Goal: Use online tool/utility: Utilize a website feature to perform a specific function

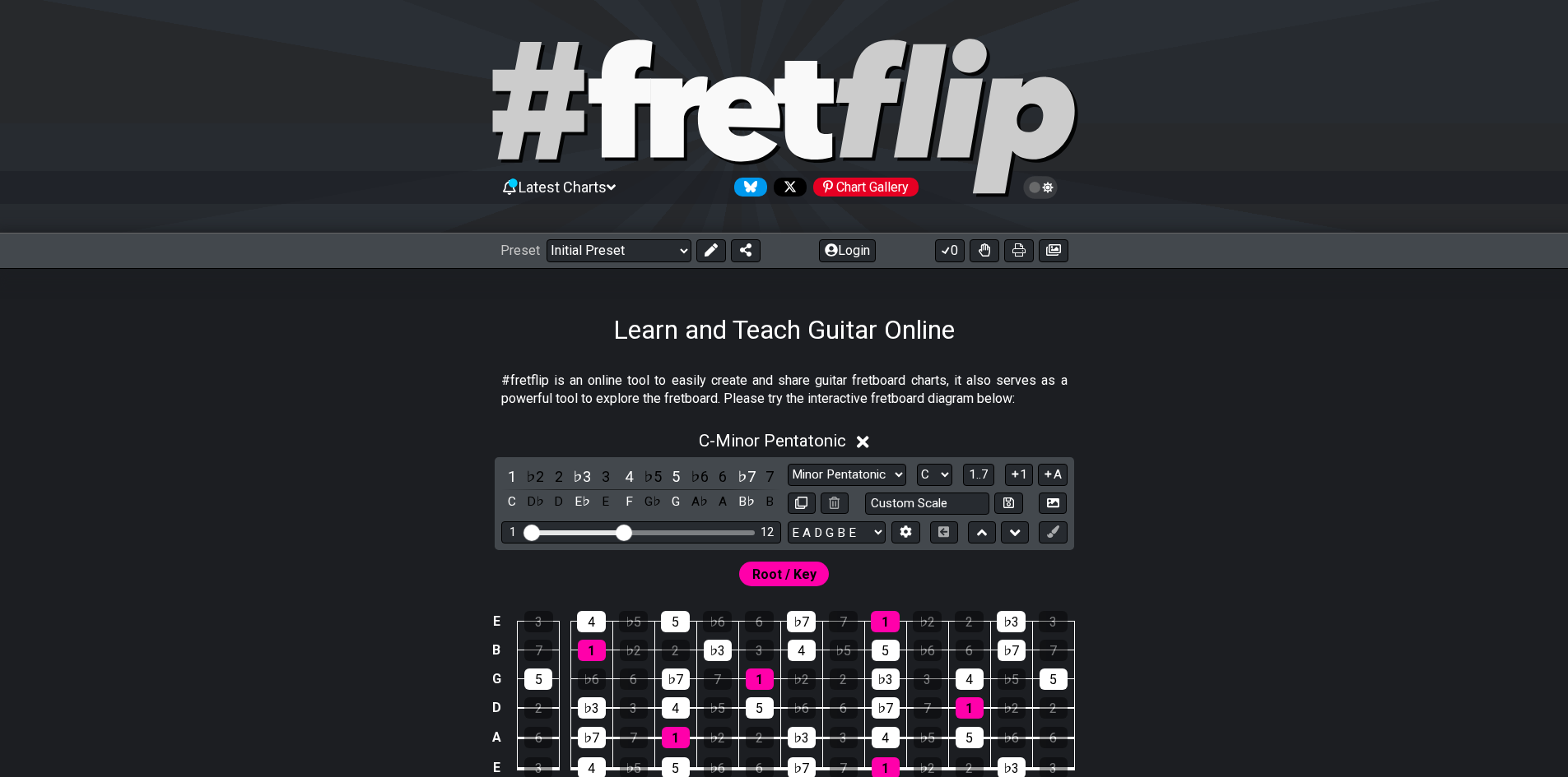
scroll to position [164, 0]
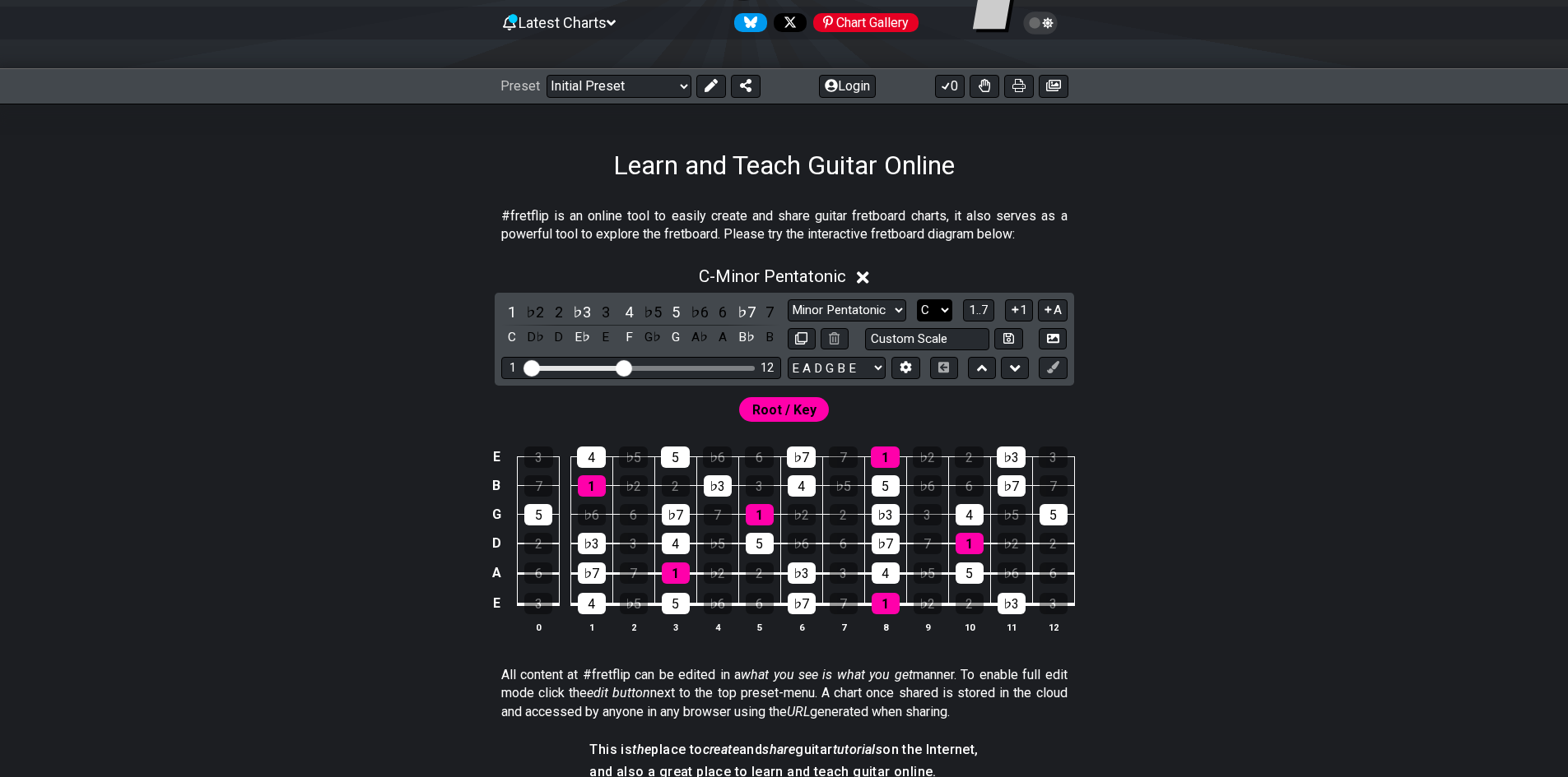
click at [933, 317] on select "A♭ A A♯ B♭ B C C♯ D♭ D D♯ E♭ E F F♯ G♭ G G♯" at bounding box center [935, 310] width 36 height 22
select select "G"
click at [917, 299] on select "A♭ A A♯ B♭ B C C♯ D♭ D D♯ E♭ E F F♯ G♭ G G♯" at bounding box center [935, 310] width 36 height 22
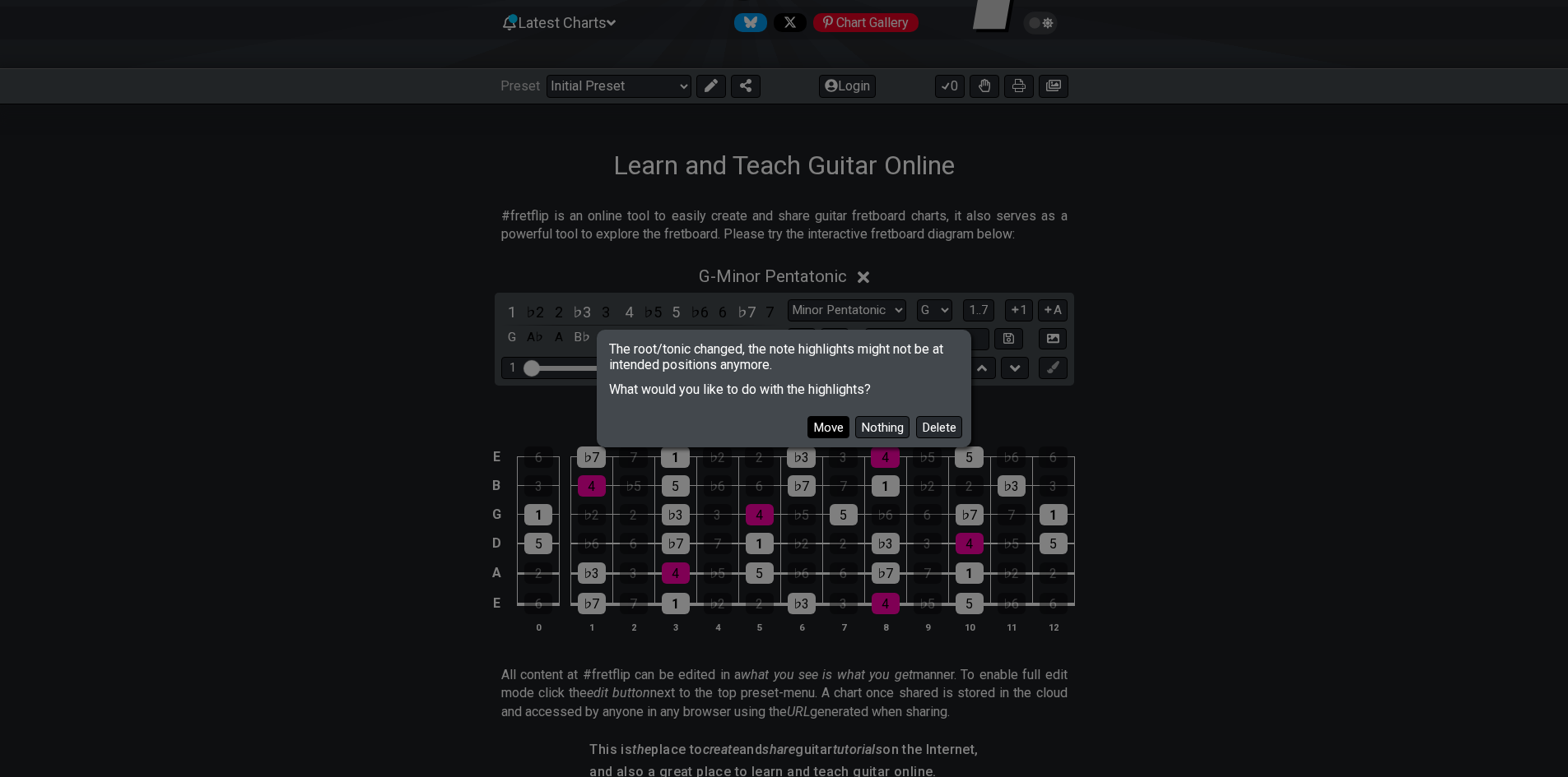
click at [835, 427] on button "Move" at bounding box center [828, 427] width 42 height 22
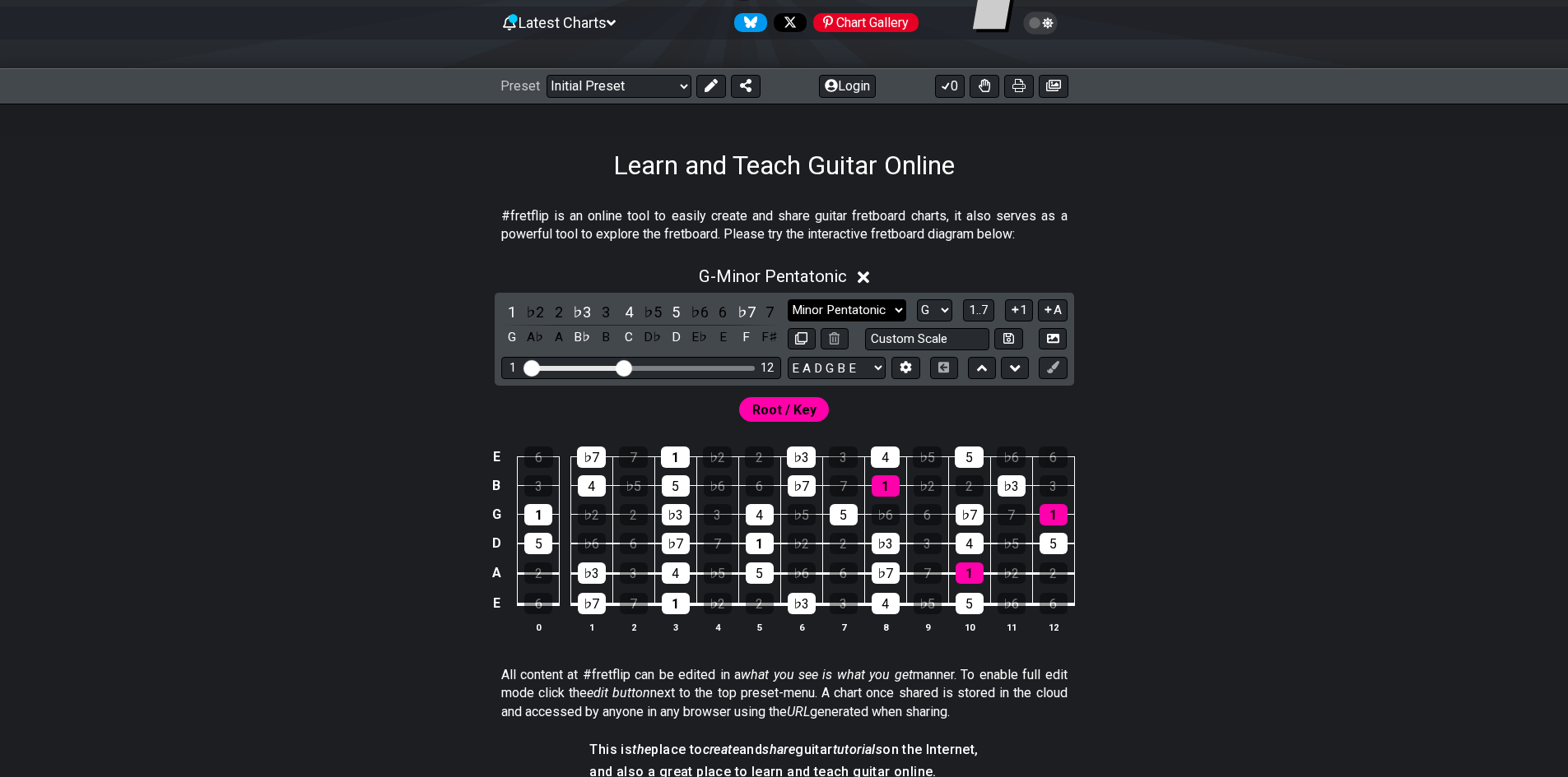
click at [866, 305] on select "Minor Pentatonic Click to edit Minor Pentatonic Major Pentatonic Minor Blues Ma…" at bounding box center [846, 310] width 118 height 22
select select "Melodic Minor"
click at [787, 299] on select "Minor Pentatonic Click to edit Minor Pentatonic Major Pentatonic Minor Blues Ma…" at bounding box center [846, 310] width 118 height 22
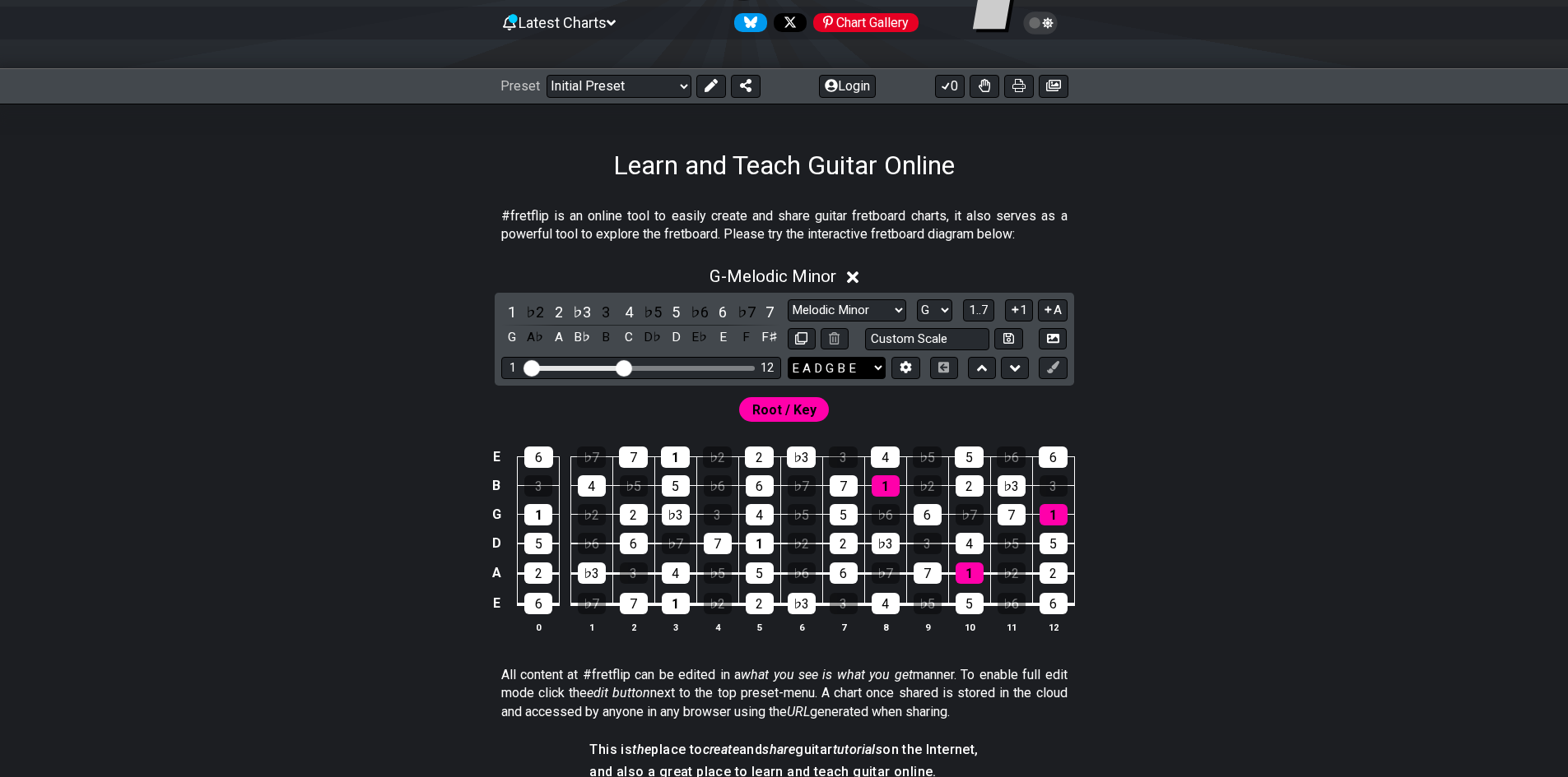
click at [825, 359] on select "E A D G B E E A D G B E E A D G B E B E A D F♯ B A D G C E A D A D G B E E♭ A♭ …" at bounding box center [836, 368] width 98 height 22
select select "C G C F A D"
click at [787, 357] on select "E A D G B E E A D G B E E A D G B E B E A D F♯ B A D G C E A D A D G B E E♭ A♭ …" at bounding box center [836, 368] width 98 height 22
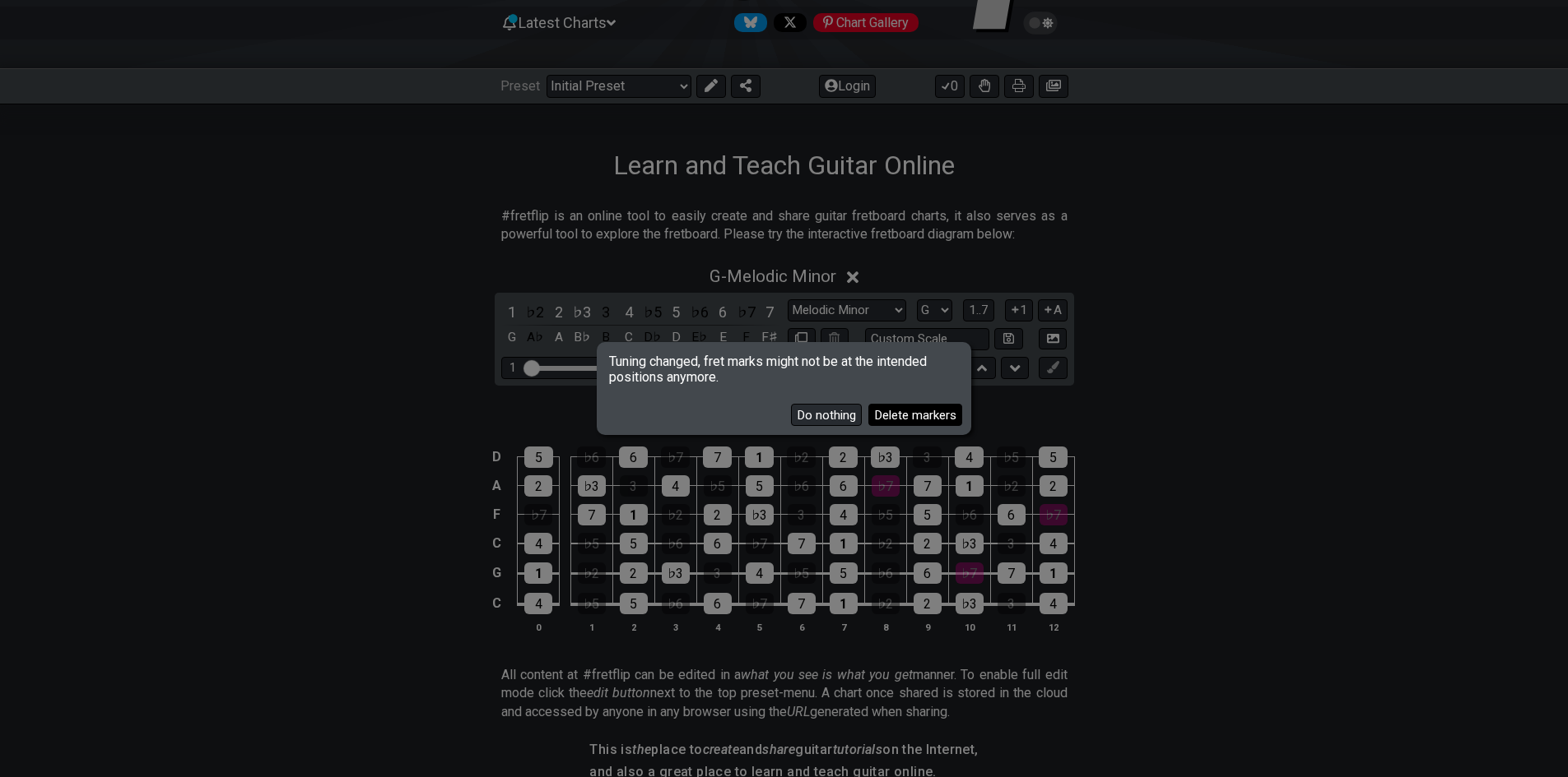
click at [894, 412] on button "Delete markers" at bounding box center [915, 415] width 93 height 22
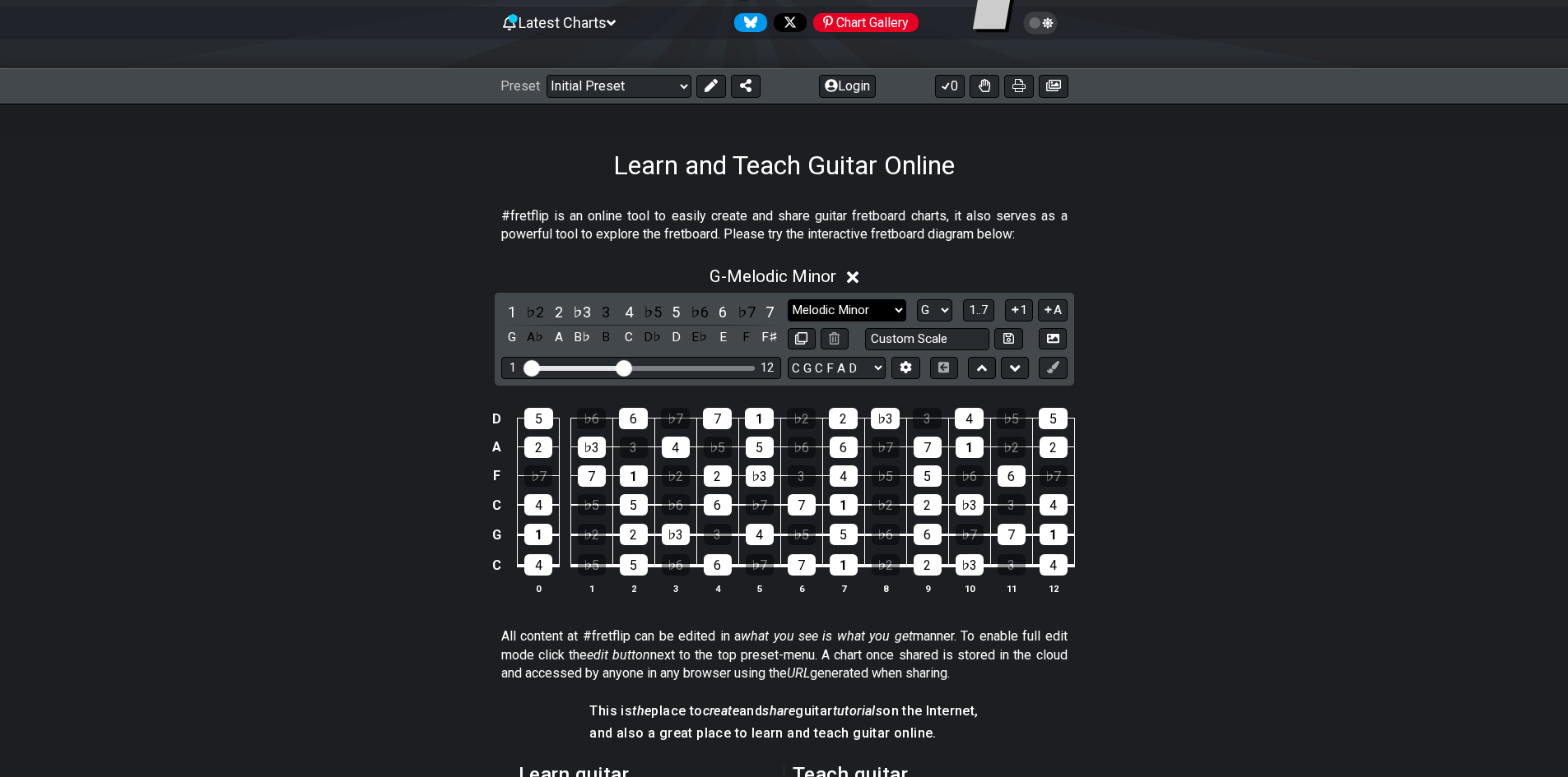
click at [892, 312] on select "Minor Pentatonic Click to edit Minor Pentatonic Major Pentatonic Minor Blues Ma…" at bounding box center [846, 310] width 118 height 22
select select "Minor / Aeolian"
click at [787, 299] on select "Minor Pentatonic Click to edit Minor Pentatonic Major Pentatonic Minor Blues Ma…" at bounding box center [846, 310] width 118 height 22
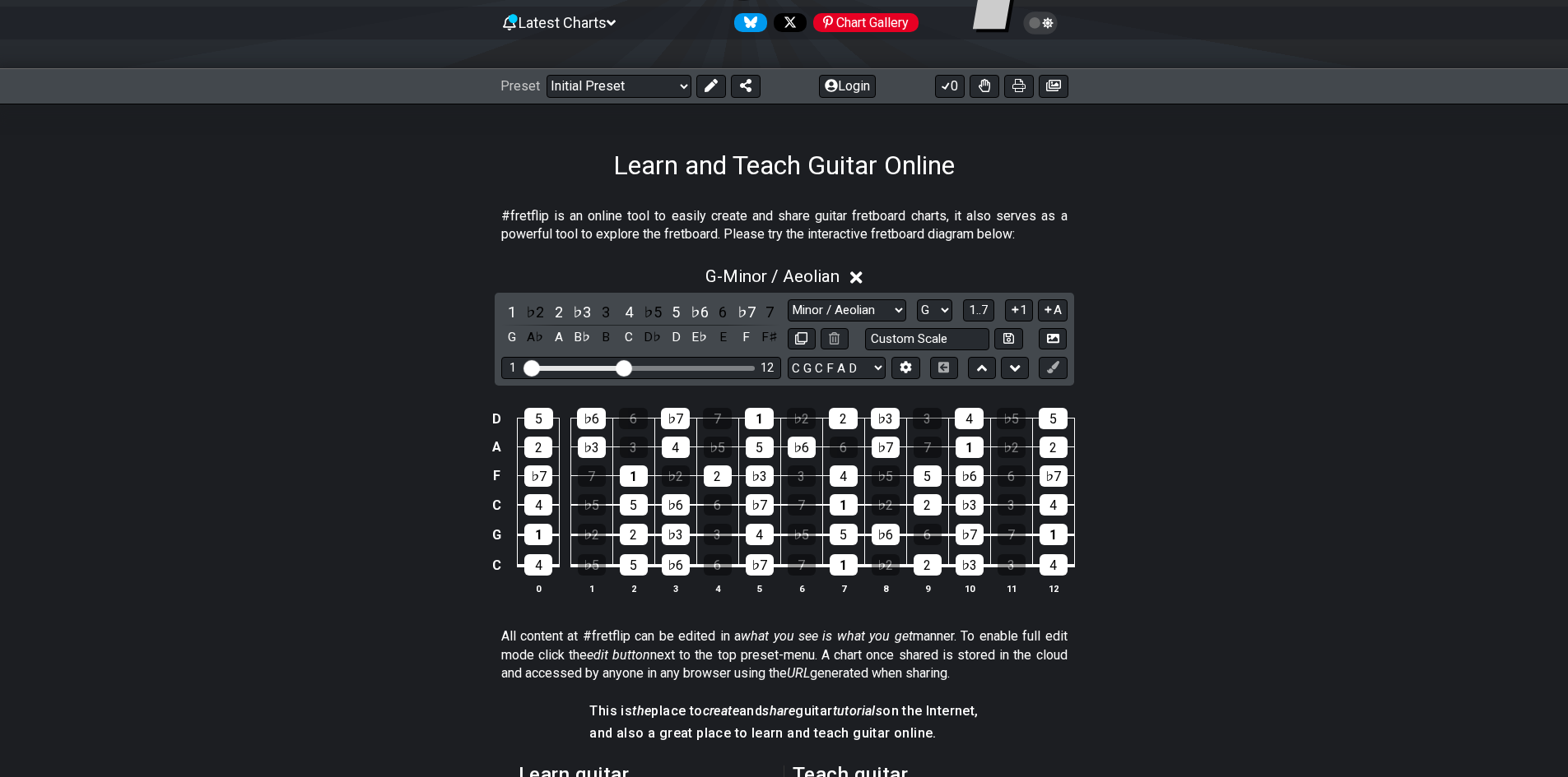
click at [1217, 527] on div "D 5 ♭6 6 ♭7 7 1 ♭2 2 ♭3 3 4 ♭5 5 A 2 ♭3 3 4 ♭5 5 ♭6 6 ♭7 7 1 ♭2 2 F ♭7 7 1 ♭2 2…" at bounding box center [784, 503] width 1284 height 231
